Goal: Find specific page/section

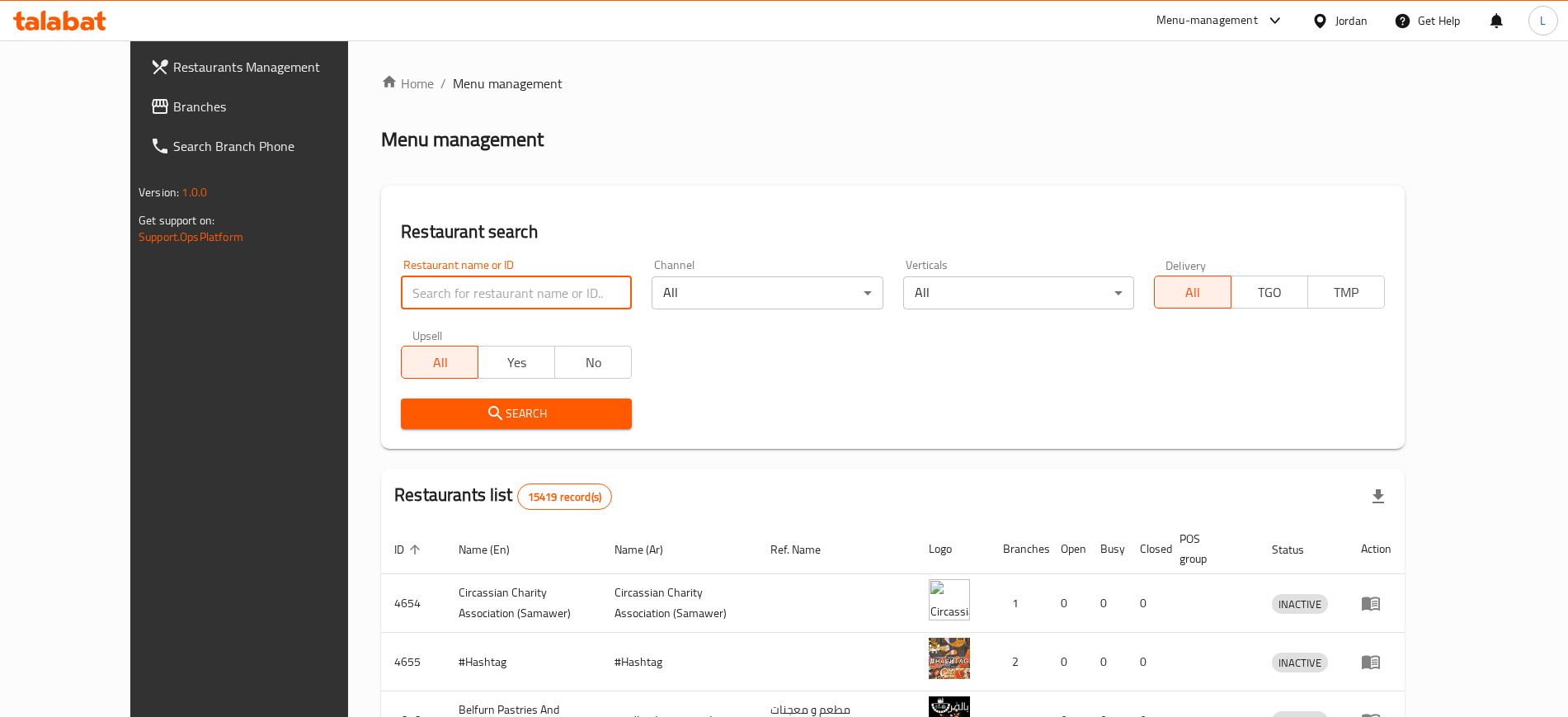
click at [439, 300] on input "search" at bounding box center [516, 292] width 231 height 33
click button "Search" at bounding box center [516, 414] width 231 height 31
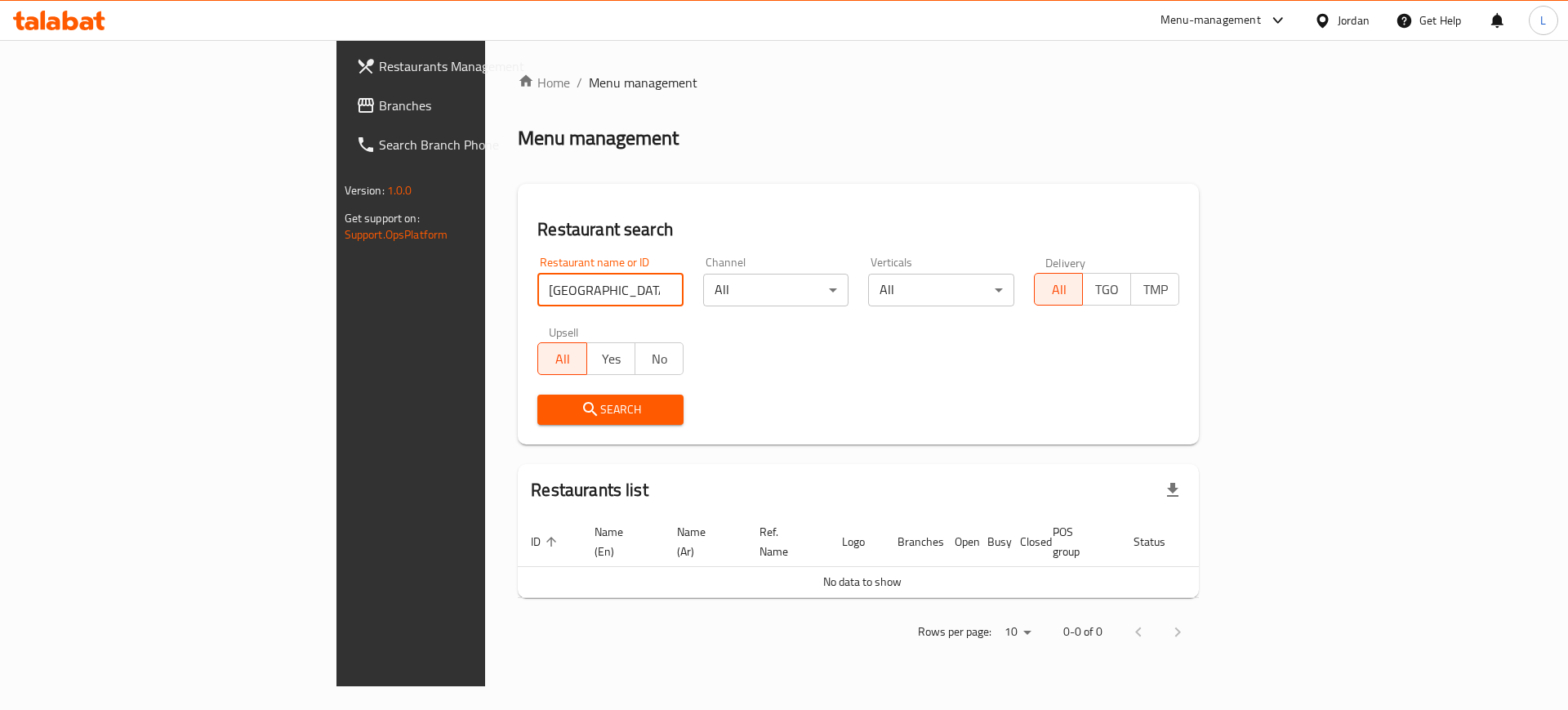
click button "Search" at bounding box center [610, 410] width 146 height 30
type input "تل اللبنا"
click at [581, 282] on input "تل اللبنا" at bounding box center [610, 289] width 146 height 33
click at [581, 288] on input "تل اللبنا" at bounding box center [610, 289] width 146 height 33
click at [537, 289] on input "search" at bounding box center [610, 289] width 146 height 33
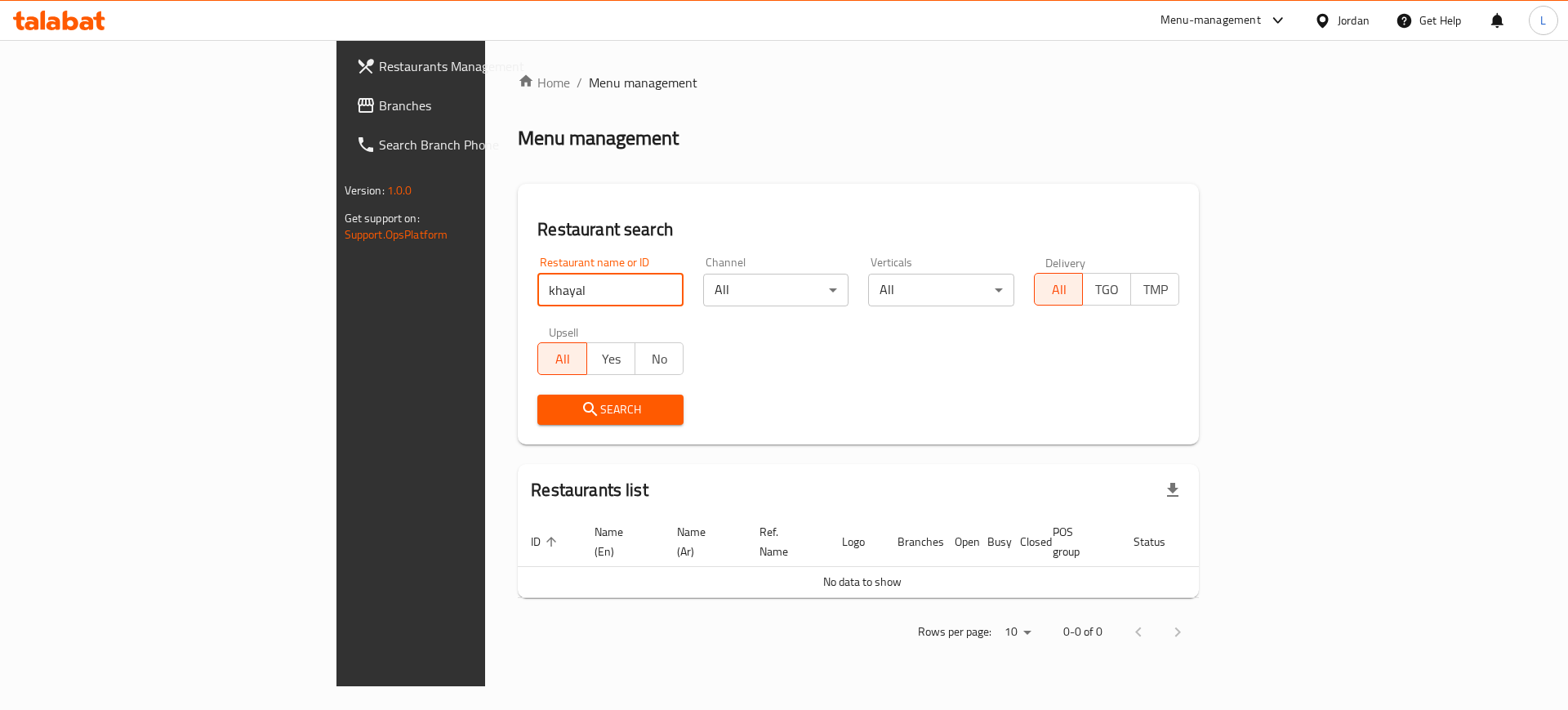
type input "khayal"
click button "Search" at bounding box center [610, 410] width 146 height 30
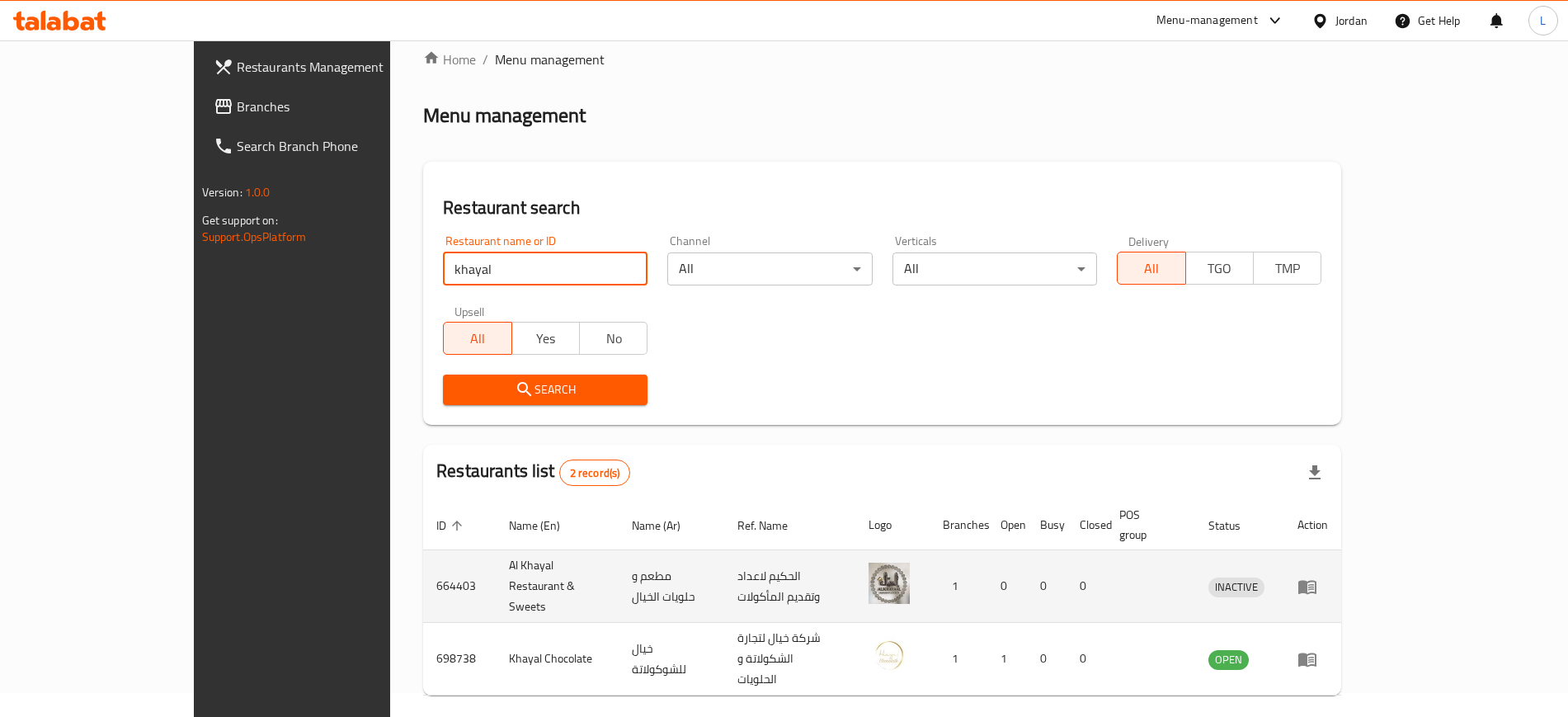
scroll to position [45, 0]
